Goal: Entertainment & Leisure: Consume media (video, audio)

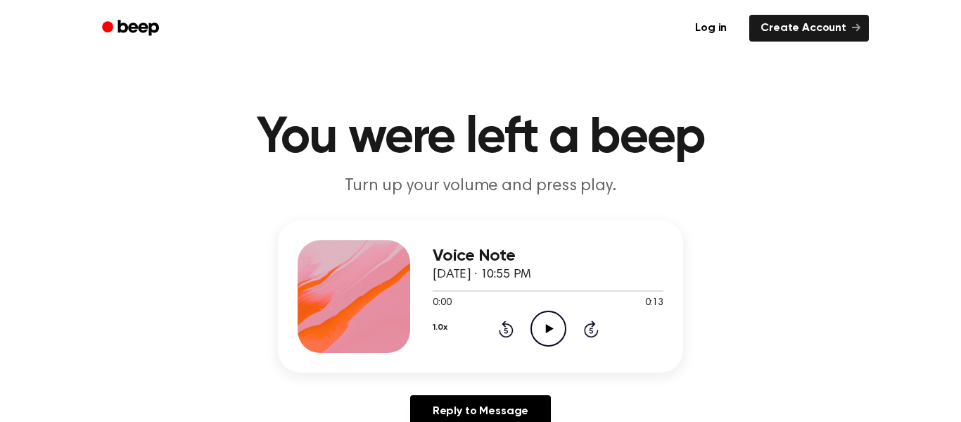
click at [549, 331] on icon "Play Audio" at bounding box center [549, 328] width 36 height 36
click at [547, 323] on icon "Play Audio" at bounding box center [549, 328] width 36 height 36
click at [545, 324] on icon "Play Audio" at bounding box center [549, 328] width 36 height 36
click at [549, 326] on icon "Play Audio" at bounding box center [549, 328] width 36 height 36
